Goal: Find specific page/section: Find specific page/section

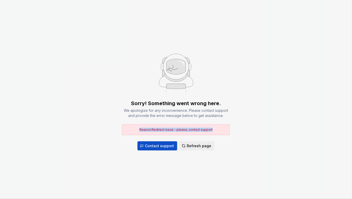
drag, startPoint x: 137, startPoint y: 105, endPoint x: 193, endPoint y: 110, distance: 56.5
click at [193, 125] on div "Reason: Redirect issue - please, contact support" at bounding box center [176, 130] width 108 height 11
drag, startPoint x: 205, startPoint y: 109, endPoint x: 180, endPoint y: 106, distance: 25.3
click at [180, 125] on div "Reason: Redirect issue - please, contact support" at bounding box center [176, 130] width 108 height 11
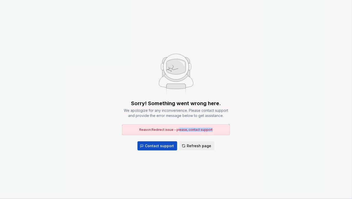
click at [180, 128] on span "Reason: Redirect issue - please, contact support" at bounding box center [176, 130] width 73 height 4
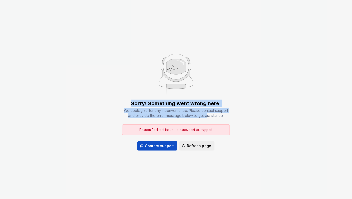
drag, startPoint x: 191, startPoint y: 75, endPoint x: 206, endPoint y: 94, distance: 24.6
click at [206, 94] on div "Sorry! Something went wrong here. We apologize for any inconvenience. Please co…" at bounding box center [176, 100] width 108 height 102
click at [206, 108] on div "We apologize for any inconvenience. Please contact support and provide the erro…" at bounding box center [176, 113] width 108 height 10
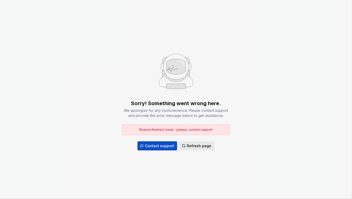
click at [200, 144] on span "Refresh page" at bounding box center [199, 146] width 24 height 5
